Goal: Information Seeking & Learning: Find specific fact

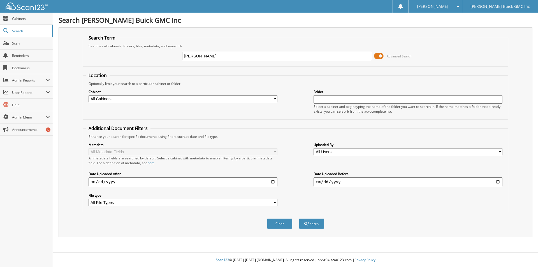
type input "[PERSON_NAME]"
click at [299, 219] on button "Search" at bounding box center [311, 224] width 25 height 10
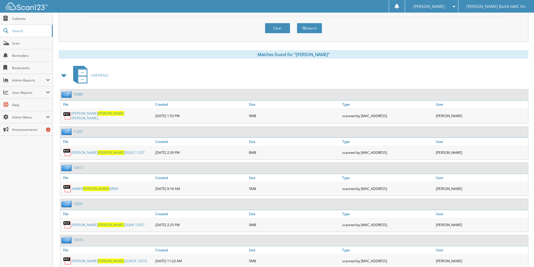
scroll to position [196, 0]
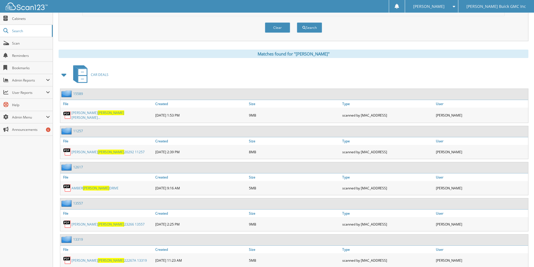
click at [98, 152] on span "[PERSON_NAME]" at bounding box center [111, 152] width 26 height 5
